Goal: Task Accomplishment & Management: Use online tool/utility

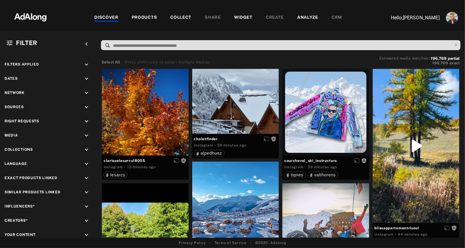
click at [145, 20] on div "PRODUCTS" at bounding box center [145, 17] width 26 height 7
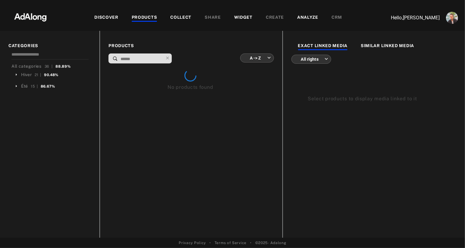
click at [261, 58] on body "DISCOVER PRODUCTS COLLECT SHARE WIDGET CREATE ANALYZE CRM Hello, [PERSON_NAME] …" at bounding box center [232, 124] width 465 height 248
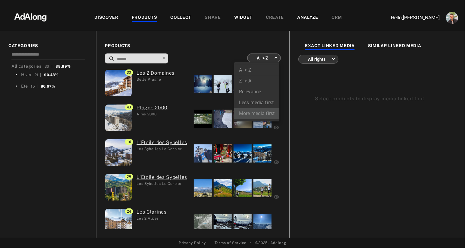
click at [252, 114] on li "More media first" at bounding box center [256, 113] width 45 height 11
type input "**********"
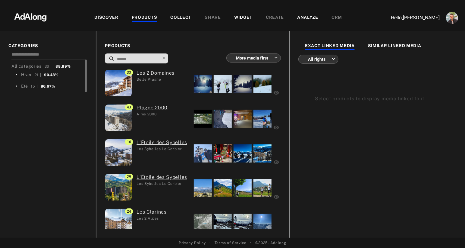
click at [24, 73] on div "Hiver" at bounding box center [26, 74] width 11 height 6
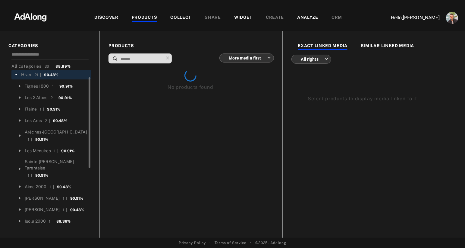
scroll to position [10, 0]
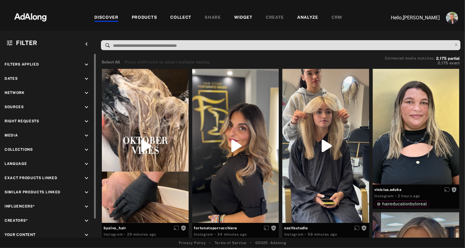
click at [87, 121] on icon "keyboard_arrow_down" at bounding box center [86, 121] width 7 height 7
click at [29, 165] on div "Media keyboard_arrow_down" at bounding box center [48, 165] width 87 height 8
click at [84, 163] on icon "keyboard_arrow_down" at bounding box center [86, 164] width 7 height 7
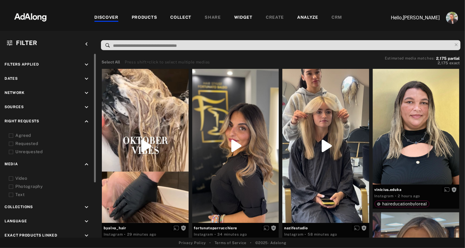
click at [19, 177] on div "Video" at bounding box center [53, 178] width 77 height 6
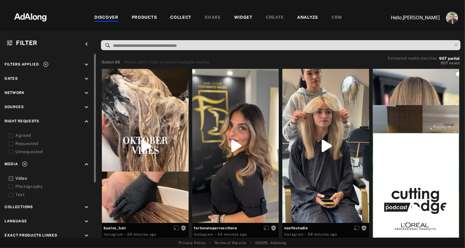
click at [15, 132] on div "Agreed" at bounding box center [50, 135] width 83 height 6
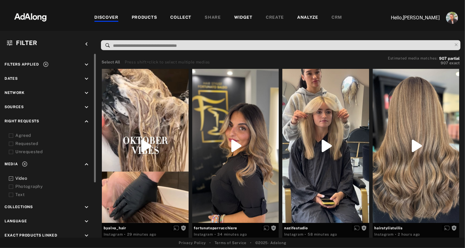
click at [12, 135] on icon at bounding box center [11, 135] width 5 height 5
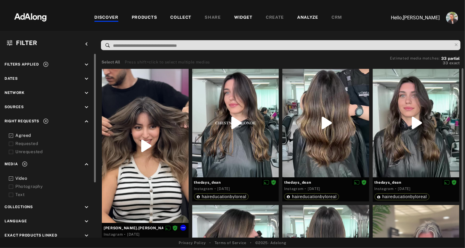
click at [159, 102] on div at bounding box center [145, 146] width 87 height 154
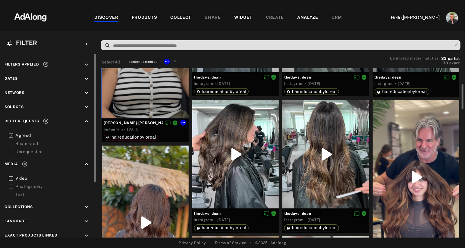
scroll to position [106, 0]
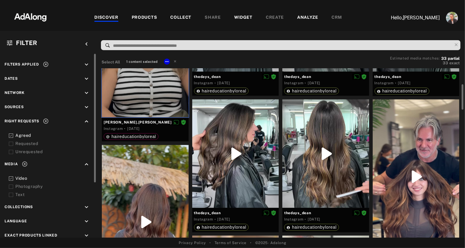
click at [394, 133] on div at bounding box center [416, 176] width 87 height 154
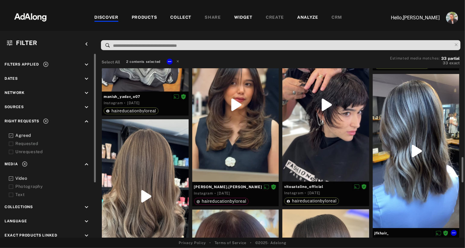
scroll to position [355, 0]
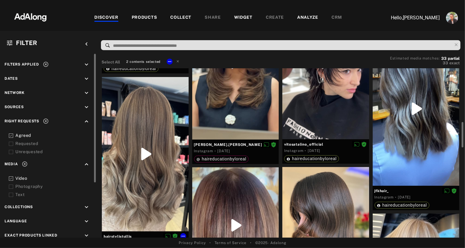
click at [138, 203] on div at bounding box center [145, 154] width 87 height 154
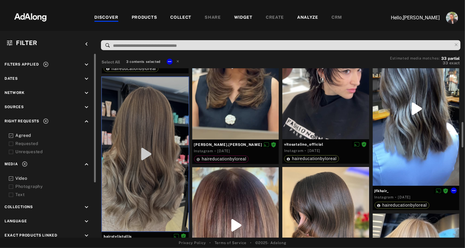
click at [401, 167] on div at bounding box center [416, 109] width 87 height 154
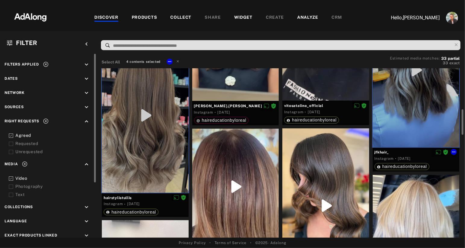
scroll to position [486, 0]
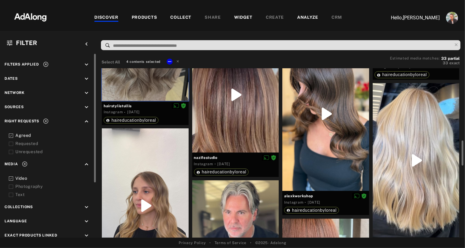
click at [401, 167] on div at bounding box center [416, 160] width 87 height 154
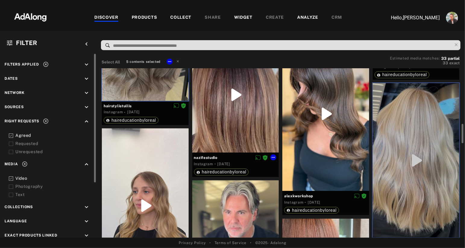
click at [218, 116] on div at bounding box center [235, 94] width 87 height 115
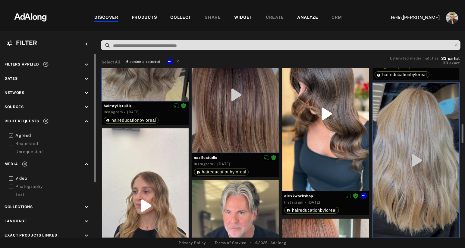
click at [312, 153] on div at bounding box center [326, 113] width 87 height 154
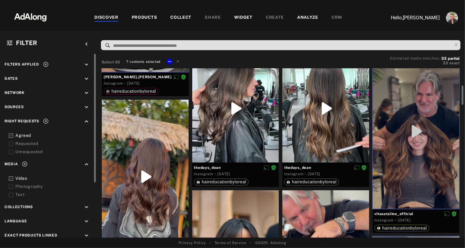
scroll to position [148, 0]
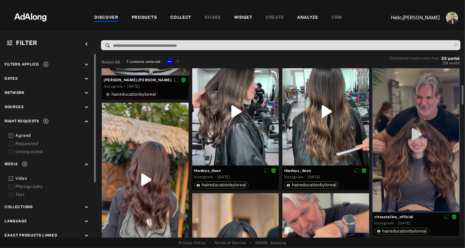
click at [146, 148] on div at bounding box center [145, 180] width 87 height 154
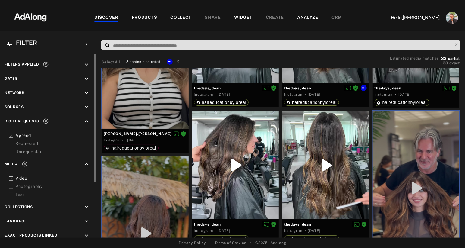
scroll to position [0, 0]
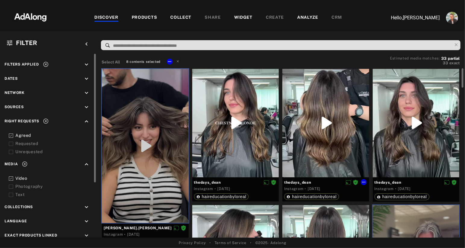
click at [308, 150] on div at bounding box center [326, 123] width 87 height 108
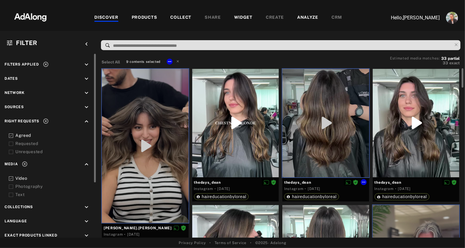
click at [308, 150] on div at bounding box center [326, 123] width 87 height 108
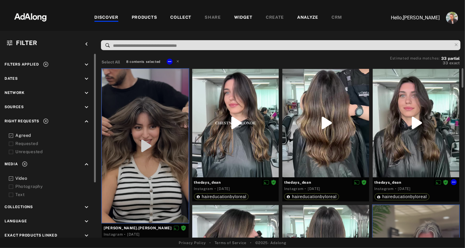
click at [398, 150] on div at bounding box center [416, 123] width 87 height 109
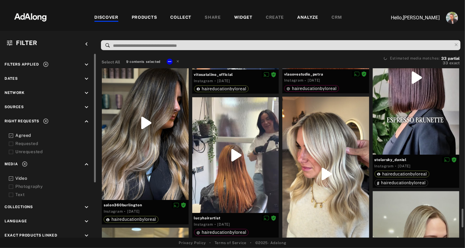
scroll to position [800, 0]
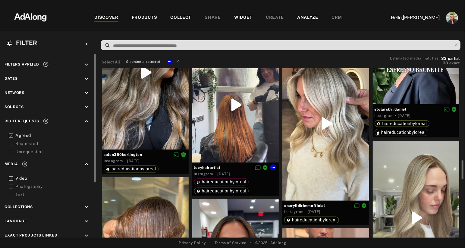
click at [246, 133] on div at bounding box center [235, 104] width 87 height 115
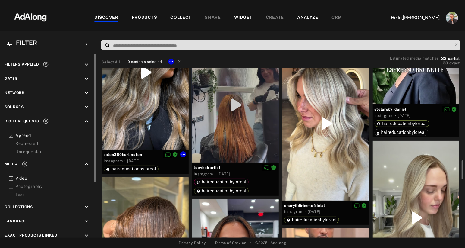
click at [162, 125] on div at bounding box center [145, 72] width 87 height 154
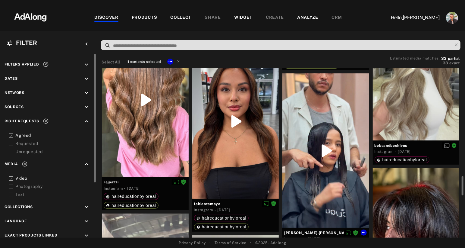
scroll to position [955, 0]
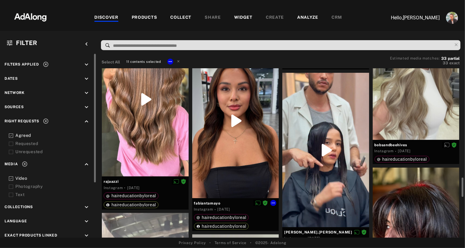
click at [234, 164] on div at bounding box center [235, 121] width 87 height 154
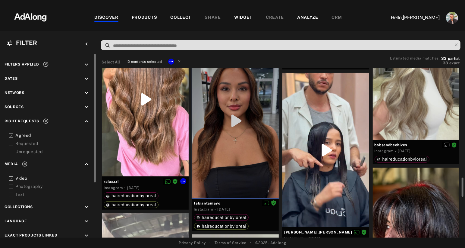
click at [153, 140] on div at bounding box center [145, 99] width 87 height 154
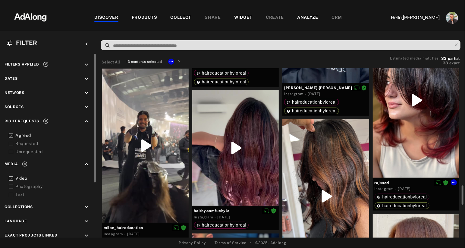
scroll to position [1101, 0]
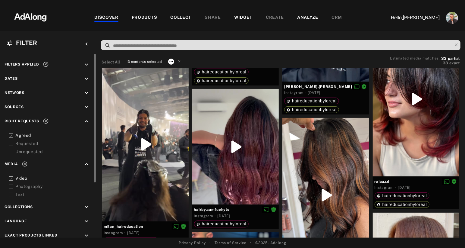
click at [170, 60] on icon at bounding box center [171, 61] width 5 height 5
click at [178, 68] on span "Collect" at bounding box center [178, 68] width 11 height 4
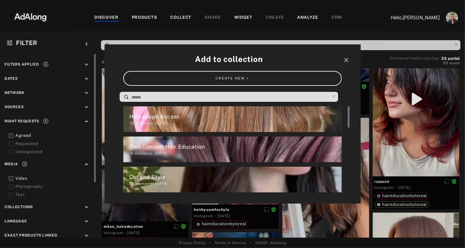
click at [170, 117] on div "Homepage Access" at bounding box center [235, 116] width 213 height 8
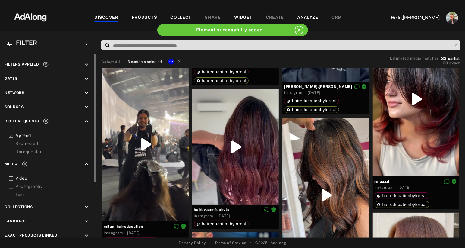
click at [183, 15] on div "COLLECT" at bounding box center [180, 17] width 21 height 7
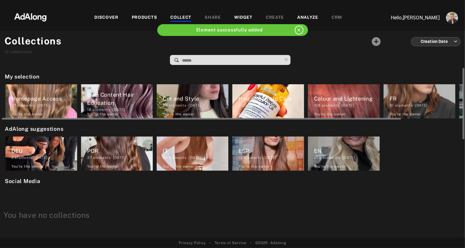
click at [51, 96] on div "Homepage Access" at bounding box center [44, 98] width 66 height 8
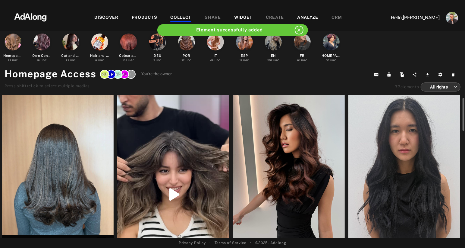
scroll to position [19, 0]
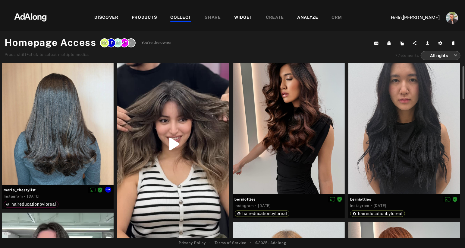
click at [52, 138] on div at bounding box center [58, 115] width 112 height 140
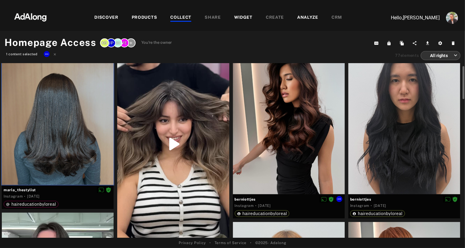
click at [304, 138] on div at bounding box center [289, 119] width 112 height 149
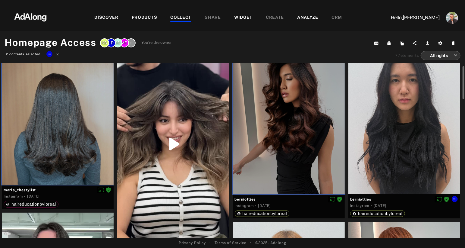
click at [400, 138] on div at bounding box center [405, 119] width 112 height 149
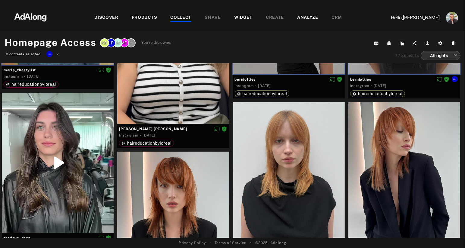
scroll to position [140, 0]
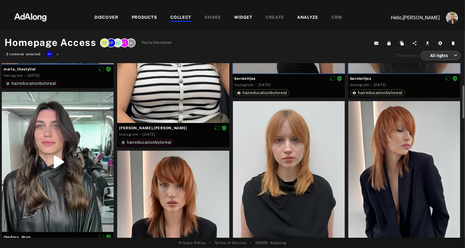
click at [400, 138] on div at bounding box center [405, 175] width 112 height 149
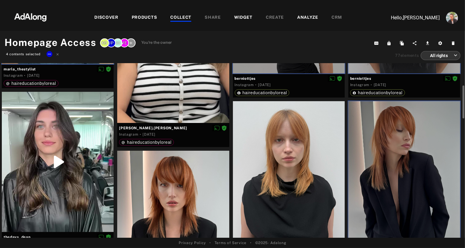
click at [306, 166] on div at bounding box center [289, 175] width 112 height 149
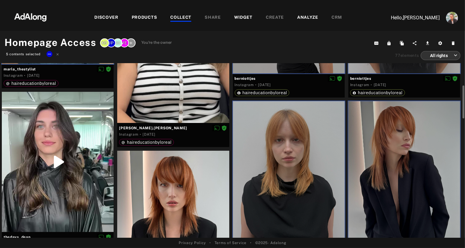
click at [186, 195] on div at bounding box center [173, 224] width 112 height 149
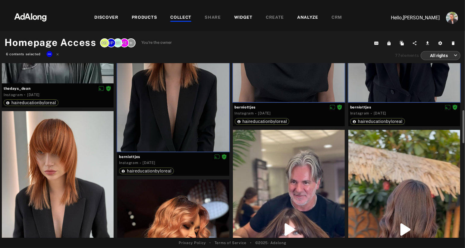
scroll to position [290, 0]
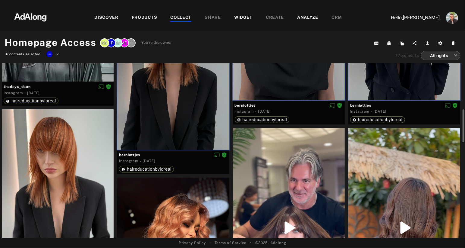
click at [87, 191] on div at bounding box center [58, 183] width 112 height 149
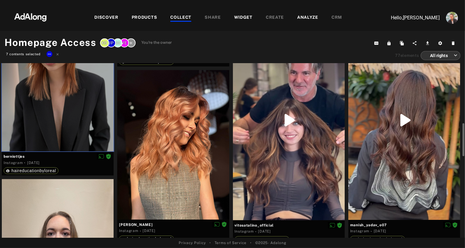
scroll to position [397, 0]
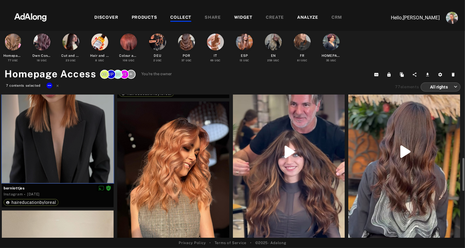
click at [183, 180] on div at bounding box center [173, 175] width 112 height 149
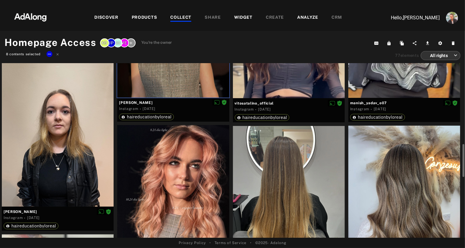
scroll to position [520, 0]
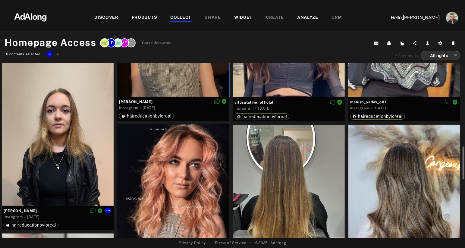
click at [66, 160] on div at bounding box center [58, 130] width 112 height 149
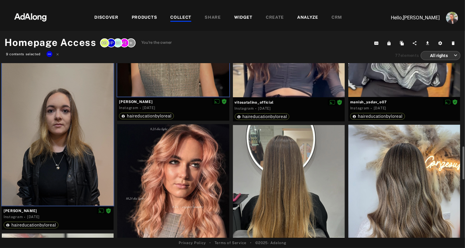
click at [182, 178] on div at bounding box center [173, 198] width 112 height 149
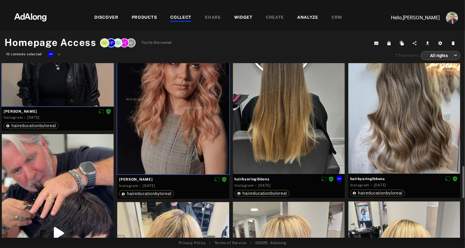
scroll to position [625, 0]
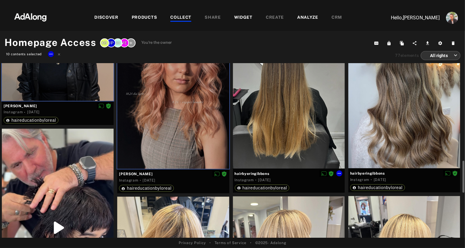
click at [290, 138] on div at bounding box center [289, 94] width 112 height 148
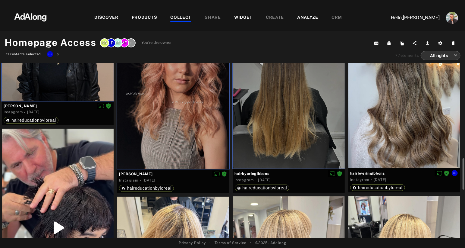
click at [393, 143] on div at bounding box center [405, 94] width 112 height 148
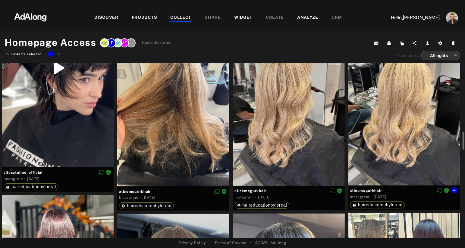
scroll to position [784, 0]
click at [393, 143] on div at bounding box center [405, 110] width 112 height 149
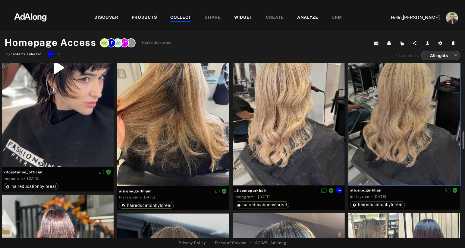
click at [284, 144] on div at bounding box center [289, 110] width 112 height 149
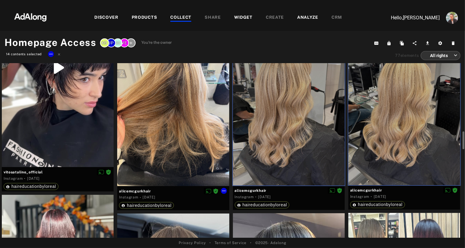
click at [184, 136] on div at bounding box center [173, 110] width 112 height 149
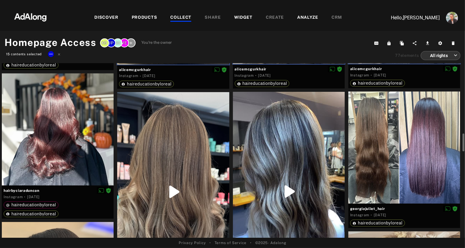
scroll to position [906, 0]
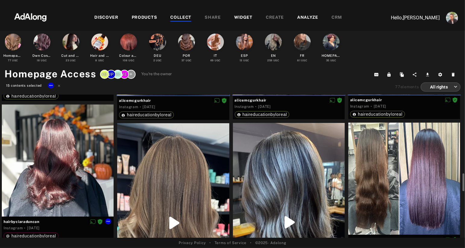
click at [85, 129] on div at bounding box center [58, 160] width 112 height 112
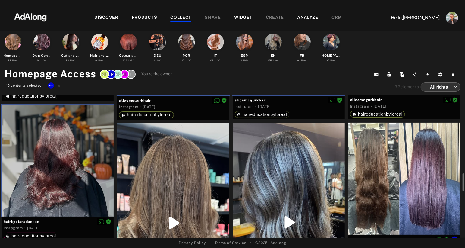
click at [374, 160] on div at bounding box center [405, 178] width 112 height 112
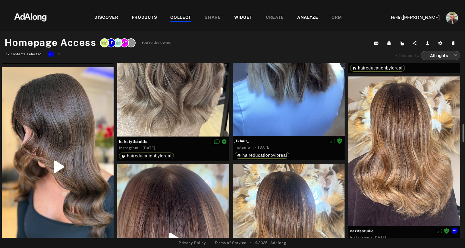
scroll to position [1065, 0]
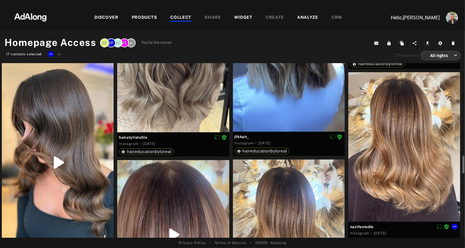
click at [374, 160] on div at bounding box center [405, 146] width 112 height 149
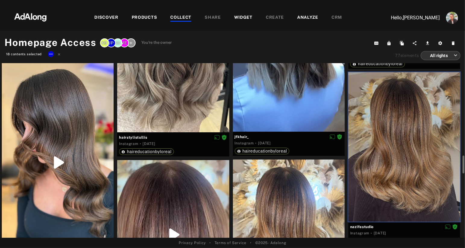
click at [295, 203] on div at bounding box center [289, 233] width 112 height 149
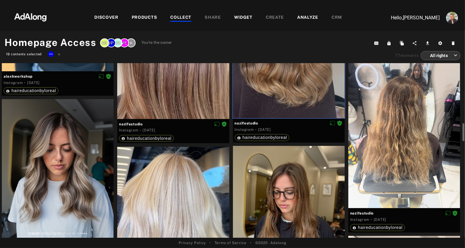
scroll to position [1313, 0]
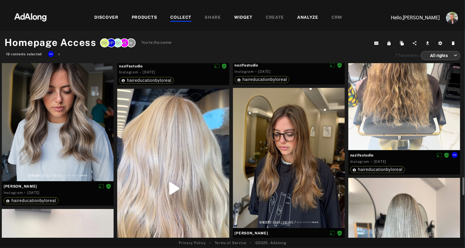
click at [375, 129] on div at bounding box center [405, 75] width 112 height 149
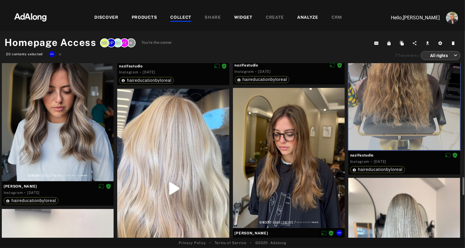
click at [288, 163] on div at bounding box center [289, 158] width 112 height 140
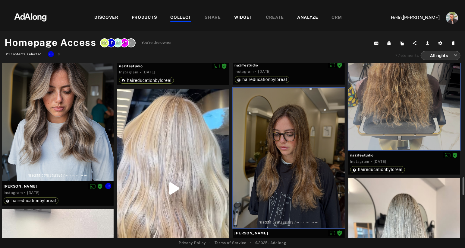
click at [76, 125] on div at bounding box center [58, 111] width 112 height 140
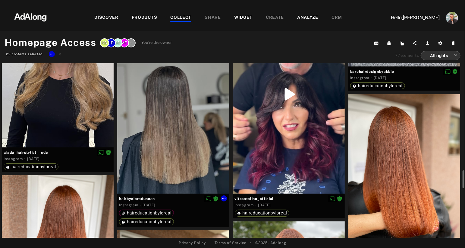
scroll to position [1574, 0]
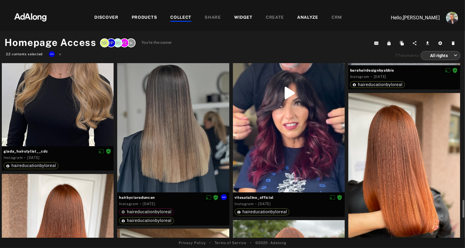
click at [188, 162] on div at bounding box center [173, 123] width 112 height 138
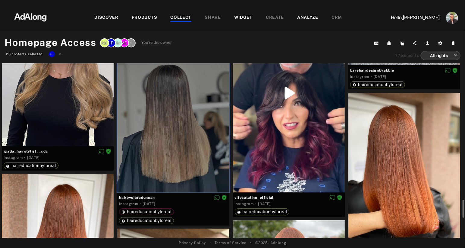
click at [445, 160] on div at bounding box center [405, 167] width 112 height 148
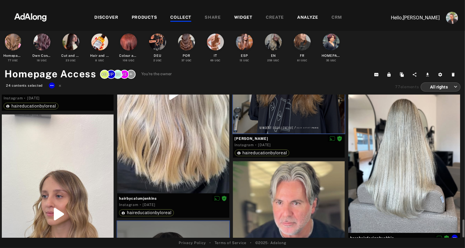
click at [445, 160] on div at bounding box center [405, 157] width 112 height 149
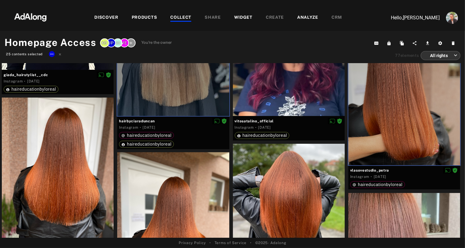
scroll to position [1753, 0]
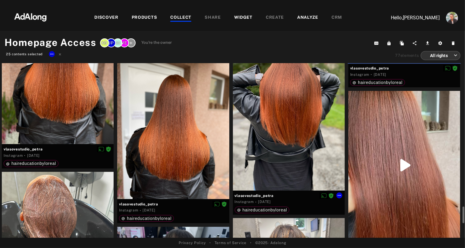
click at [261, 144] on div at bounding box center [289, 116] width 112 height 148
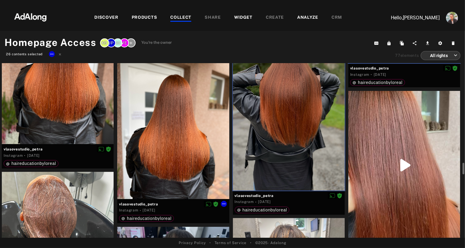
click at [180, 145] on div at bounding box center [173, 124] width 112 height 148
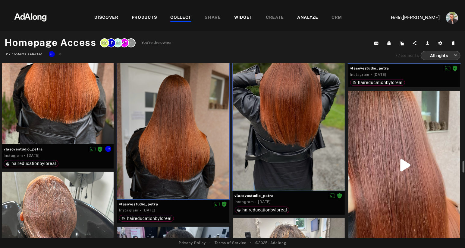
click at [82, 117] on div at bounding box center [58, 69] width 112 height 148
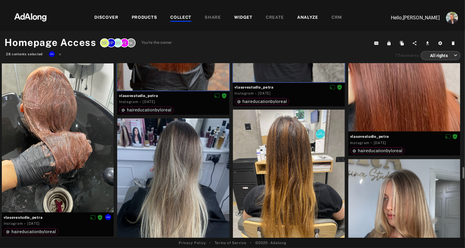
scroll to position [1869, 0]
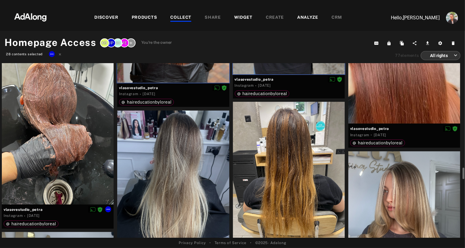
click at [82, 117] on div at bounding box center [58, 129] width 112 height 148
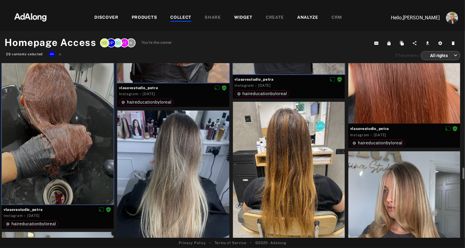
click at [182, 158] on div at bounding box center [173, 178] width 112 height 136
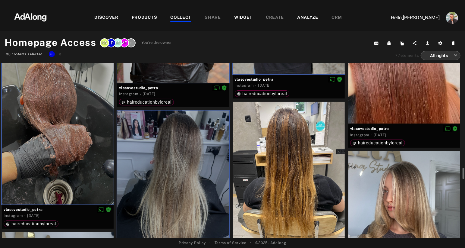
click at [288, 167] on div at bounding box center [289, 176] width 112 height 148
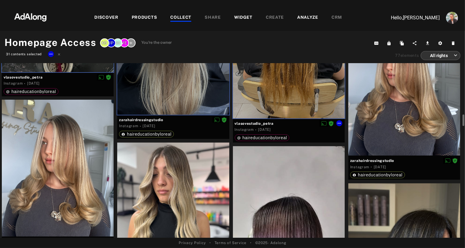
scroll to position [2004, 0]
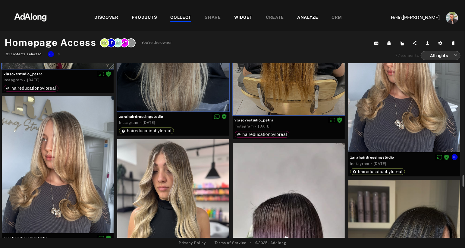
click at [390, 124] on div at bounding box center [405, 84] width 112 height 136
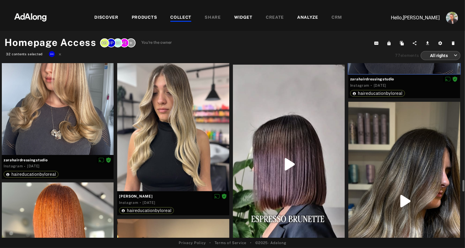
scroll to position [2083, 0]
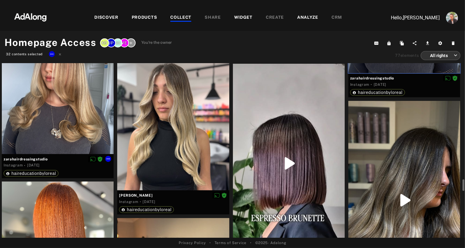
click at [80, 125] on div at bounding box center [58, 85] width 112 height 136
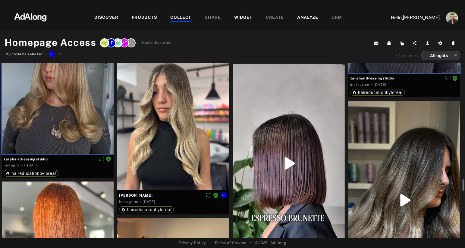
click at [164, 142] on div at bounding box center [173, 125] width 112 height 130
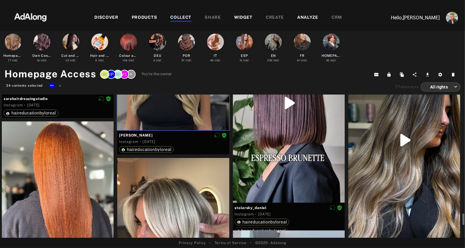
scroll to position [2172, 0]
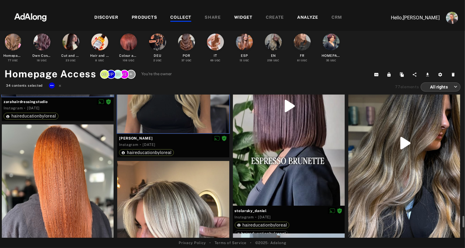
click at [89, 182] on div at bounding box center [58, 198] width 112 height 149
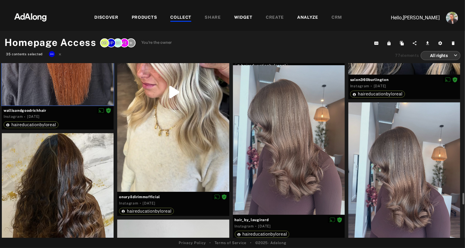
scroll to position [2309, 0]
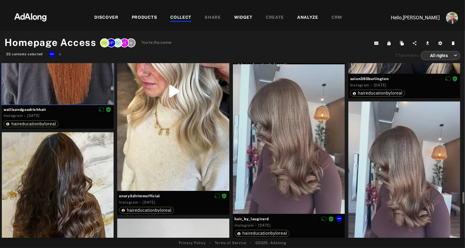
click at [284, 155] on div at bounding box center [289, 138] width 112 height 149
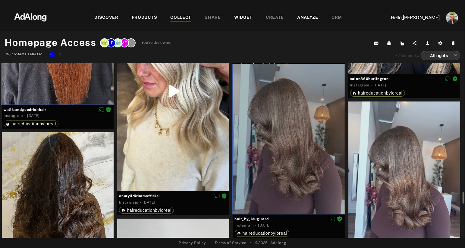
click at [384, 163] on div at bounding box center [405, 175] width 112 height 149
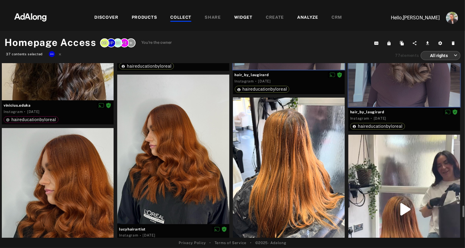
scroll to position [2458, 0]
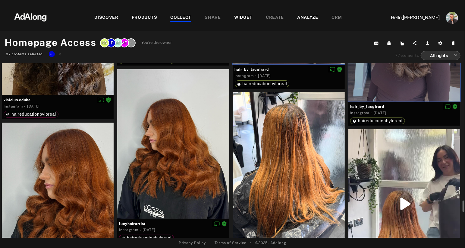
click at [272, 176] on div at bounding box center [289, 166] width 112 height 149
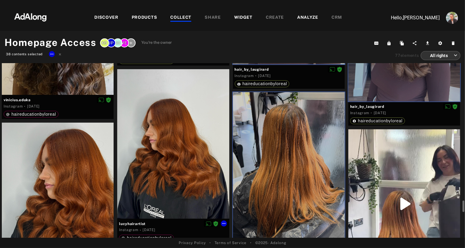
click at [142, 156] on div at bounding box center [173, 143] width 112 height 149
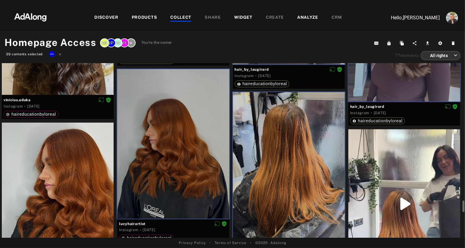
click at [43, 186] on div at bounding box center [58, 196] width 112 height 149
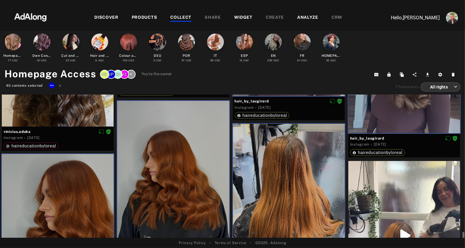
scroll to position [2360, 0]
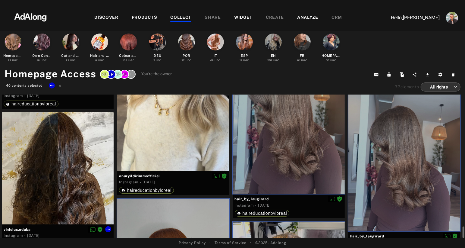
click at [43, 186] on div at bounding box center [58, 168] width 112 height 112
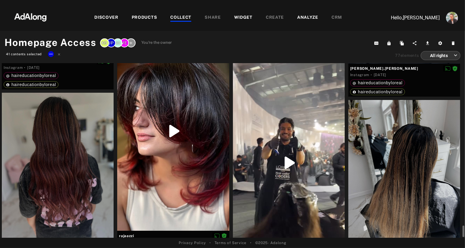
scroll to position [2914, 0]
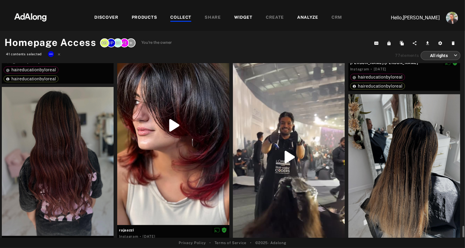
click at [43, 186] on div at bounding box center [58, 161] width 112 height 149
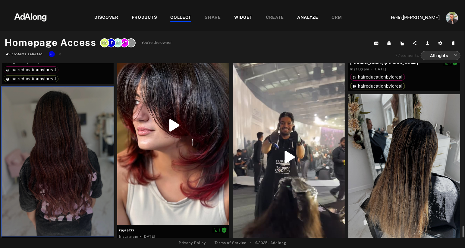
click at [383, 176] on div at bounding box center [405, 168] width 112 height 149
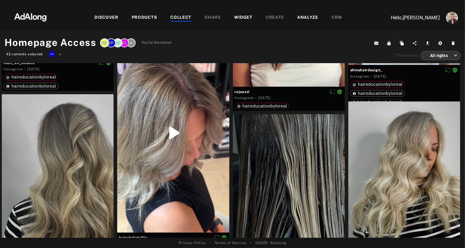
scroll to position [3431, 0]
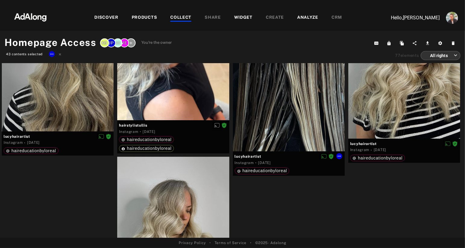
click at [288, 125] on div at bounding box center [289, 76] width 112 height 149
click at [394, 118] on div at bounding box center [405, 63] width 112 height 149
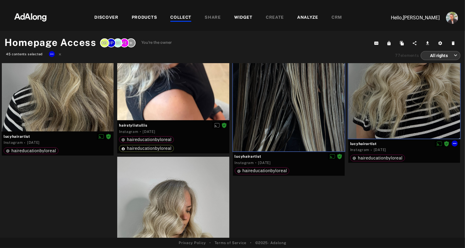
click at [183, 180] on div at bounding box center [173, 231] width 112 height 149
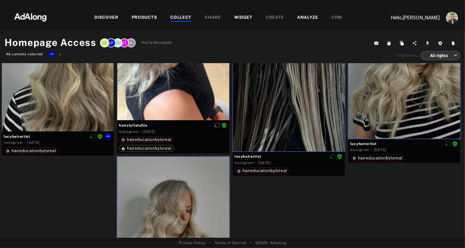
click at [58, 112] on div at bounding box center [58, 56] width 112 height 149
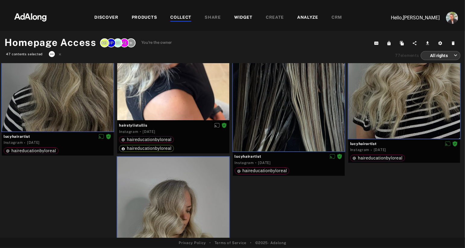
click at [52, 54] on icon at bounding box center [51, 54] width 5 height 5
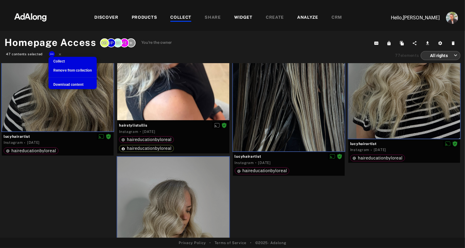
click at [74, 70] on span "Remove from collection" at bounding box center [72, 70] width 39 height 4
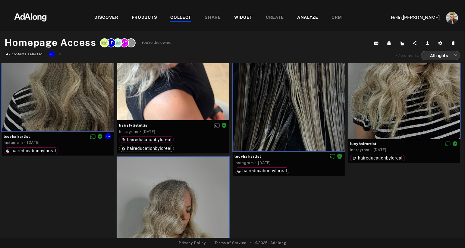
scroll to position [0, 0]
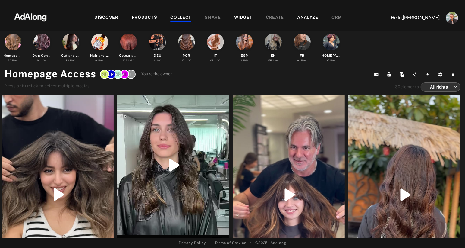
click at [243, 17] on div "WIDGET" at bounding box center [243, 17] width 18 height 7
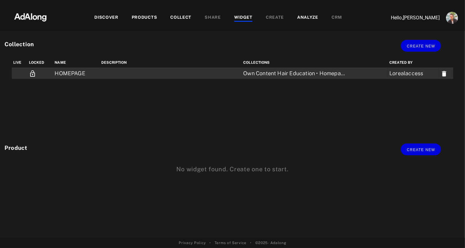
click at [87, 74] on td "HOMEPAGE" at bounding box center [76, 73] width 47 height 11
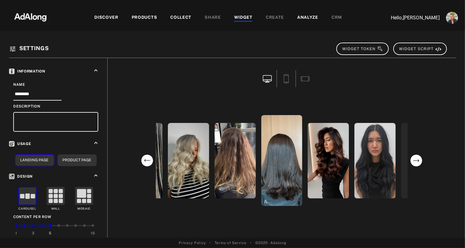
scroll to position [211, 0]
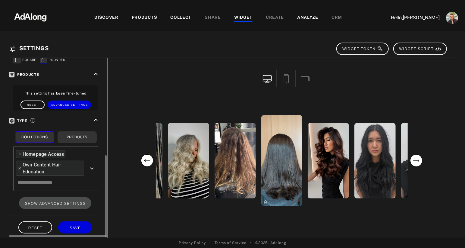
click at [20, 166] on icon at bounding box center [19, 168] width 4 height 4
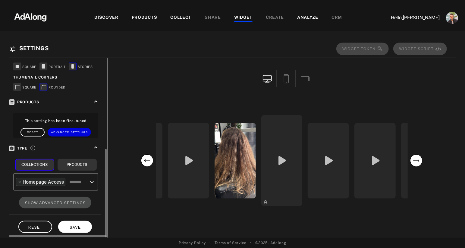
click at [78, 225] on button "SAVE" at bounding box center [75, 226] width 34 height 12
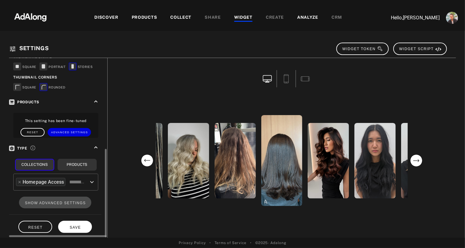
click at [71, 220] on button "SAVE" at bounding box center [75, 226] width 34 height 12
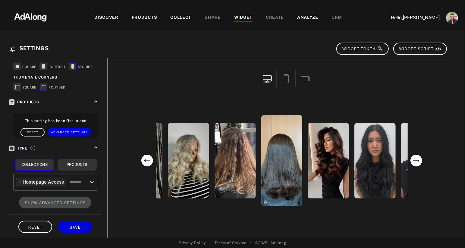
click at [242, 21] on div at bounding box center [243, 21] width 18 height 1
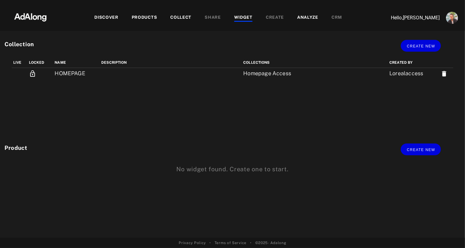
click at [180, 15] on div "COLLECT" at bounding box center [180, 17] width 21 height 7
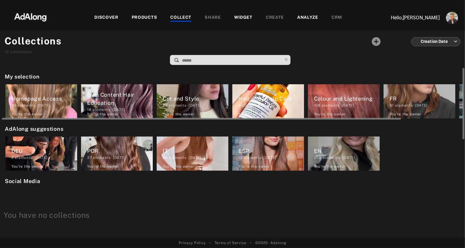
click at [61, 103] on div "30 elements · 2025.09.29" at bounding box center [44, 105] width 66 height 5
